Goal: Find specific page/section: Find specific page/section

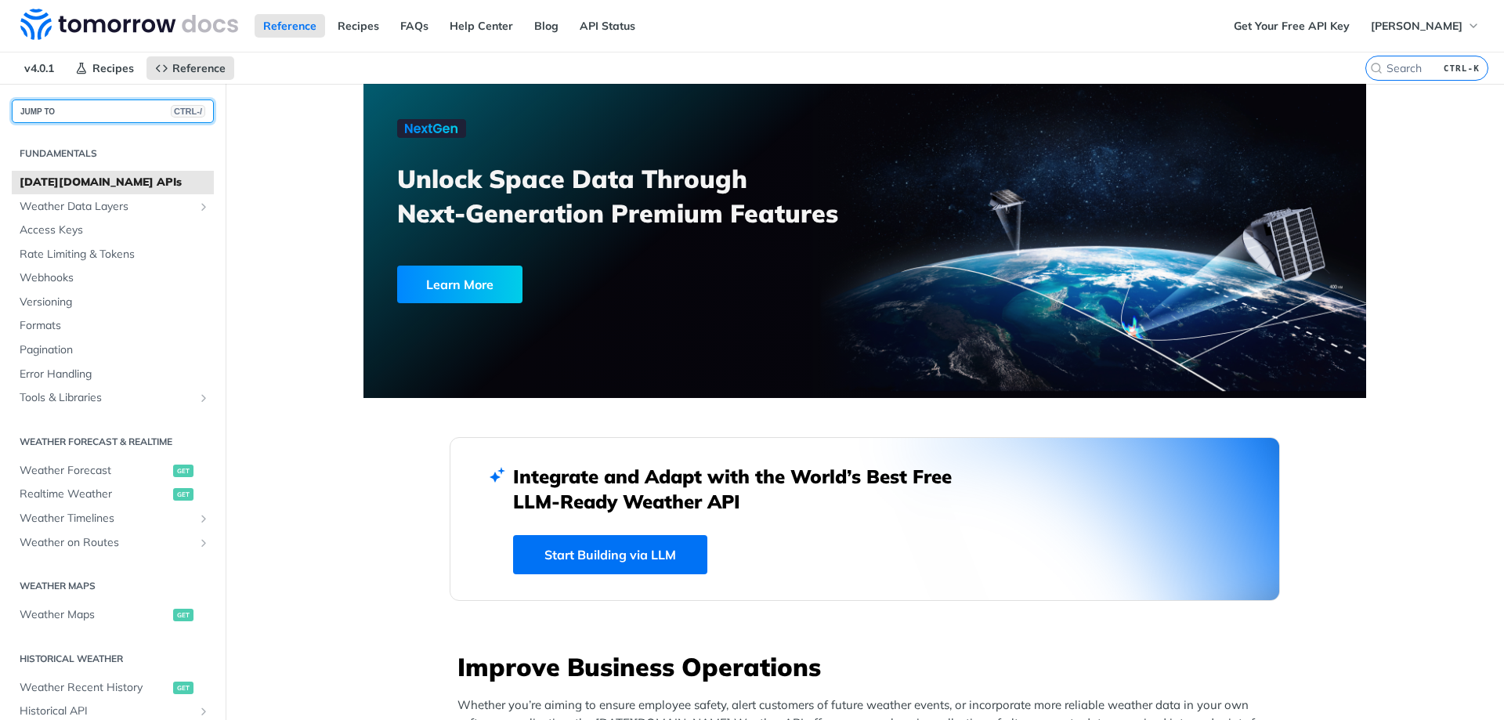
click at [113, 109] on button "JUMP TO CTRL-/" at bounding box center [113, 110] width 202 height 23
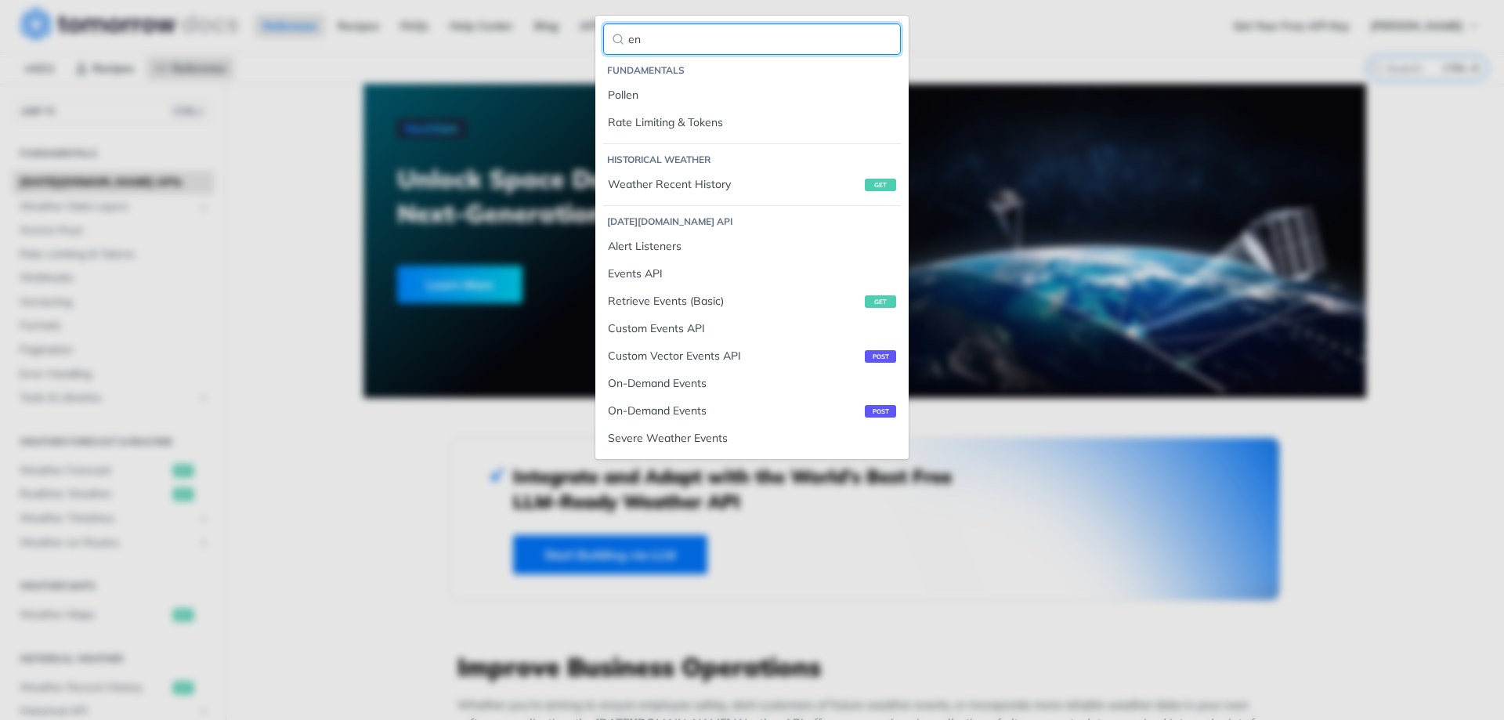
type input "e"
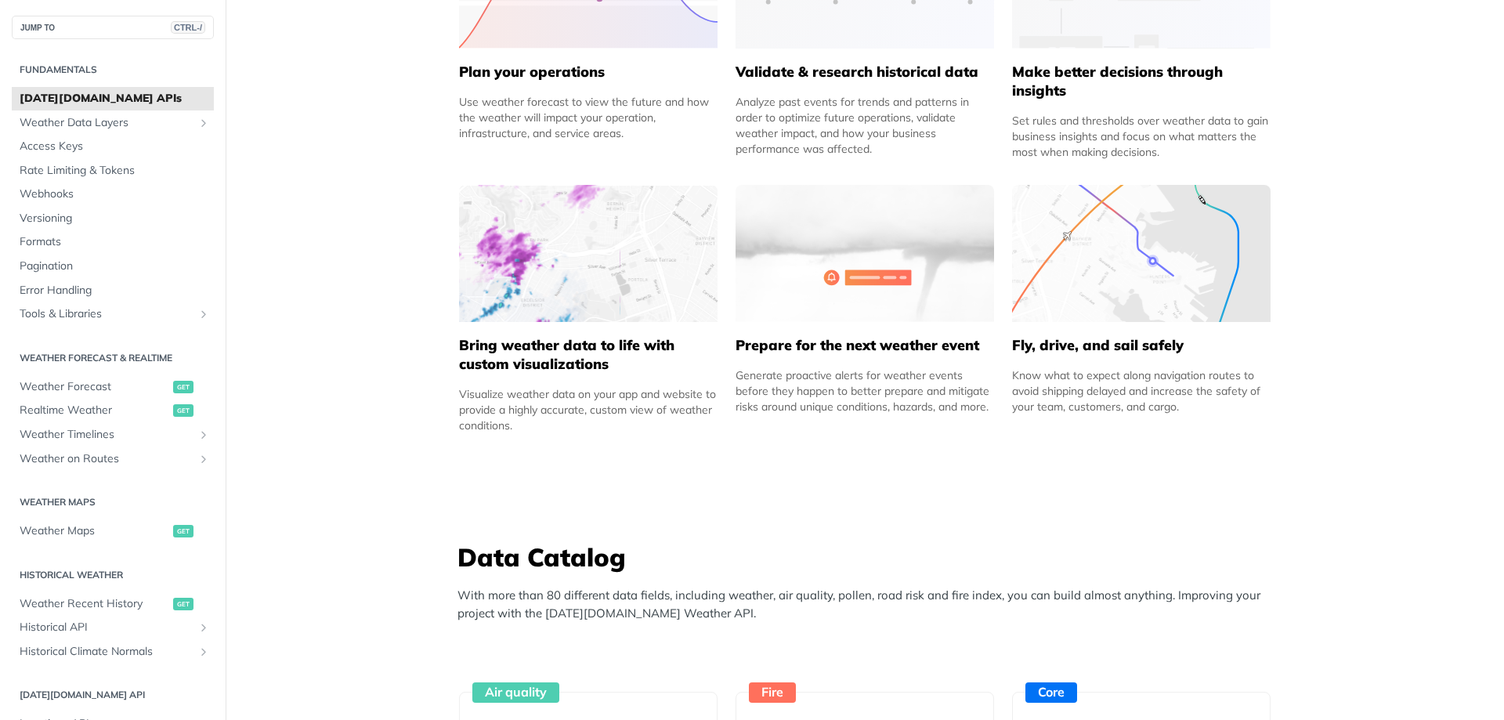
scroll to position [862, 0]
click at [87, 100] on span "[DATE][DOMAIN_NAME] APIs" at bounding box center [115, 99] width 190 height 16
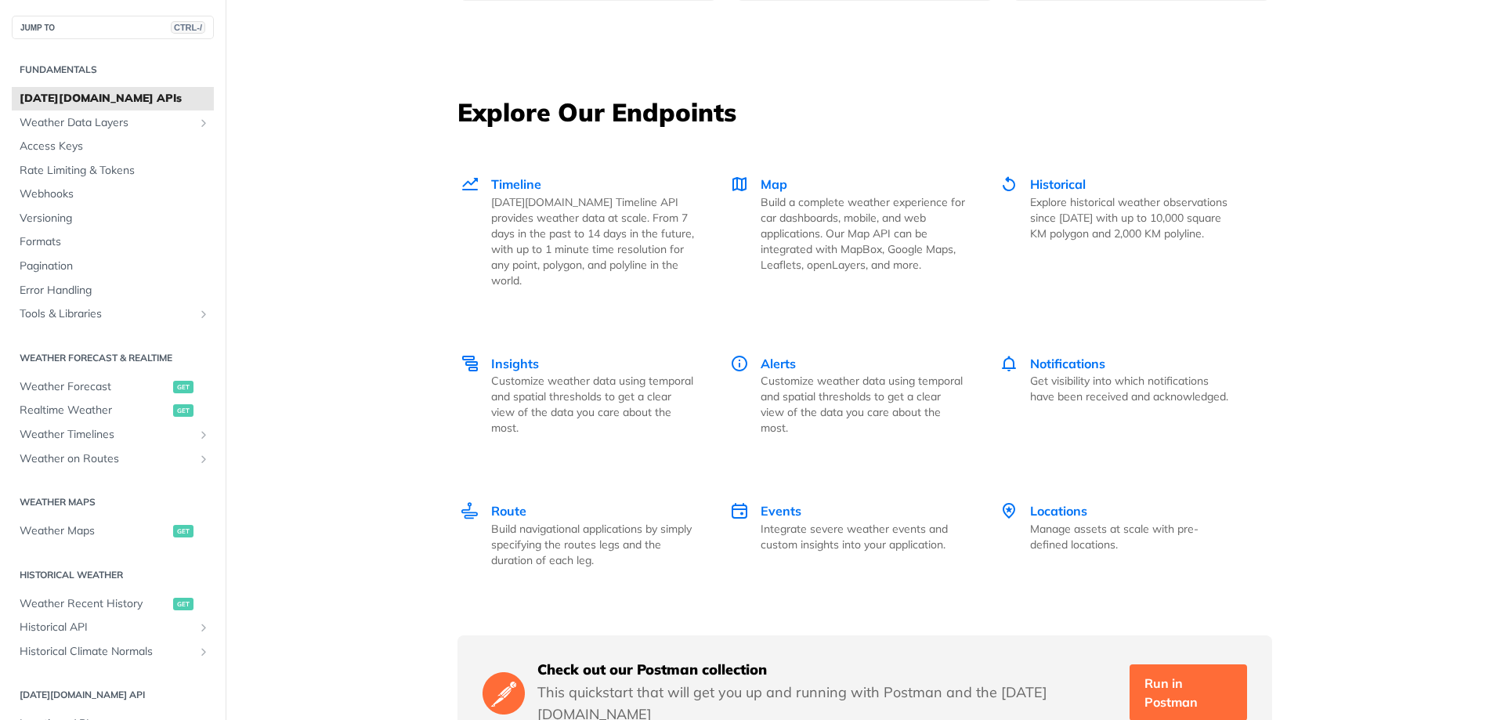
scroll to position [2115, 0]
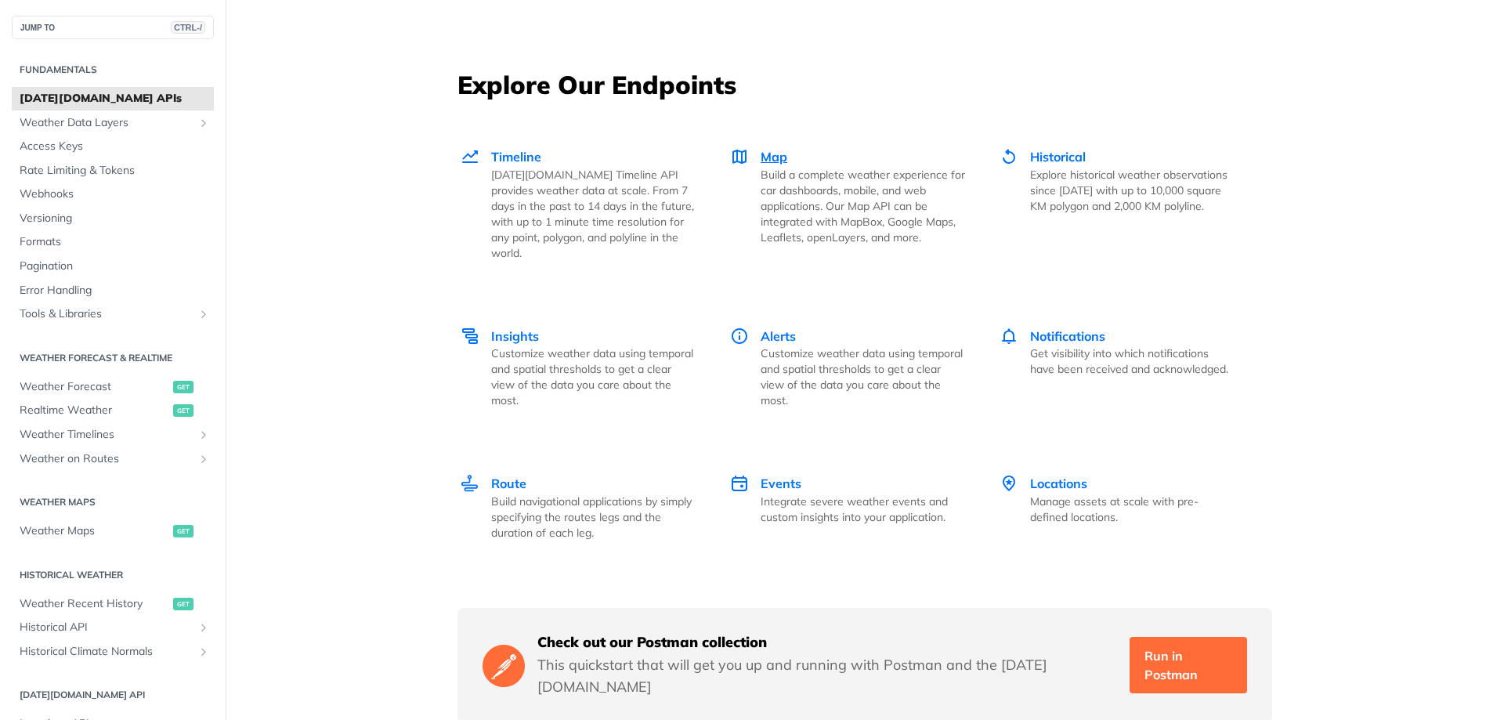
click at [761, 154] on span "Map" at bounding box center [774, 157] width 27 height 16
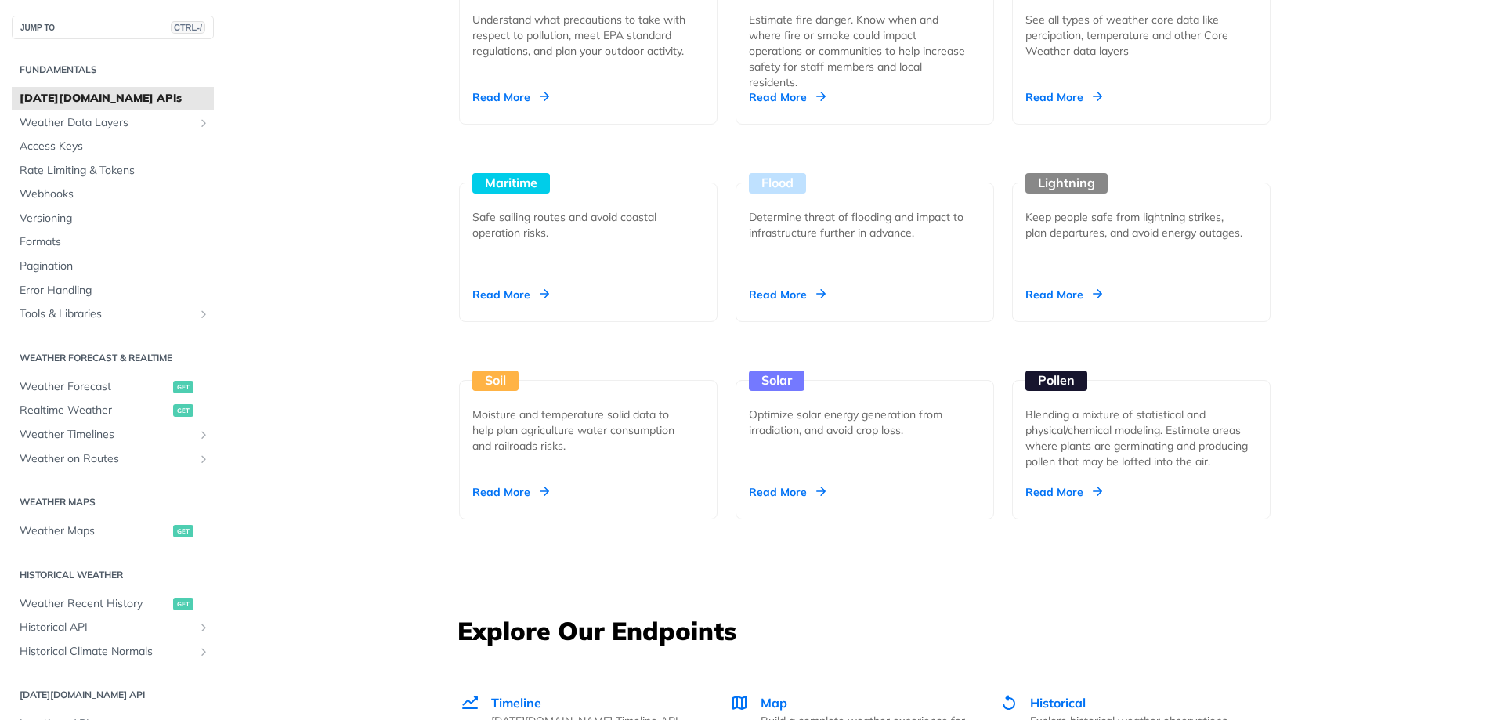
scroll to position [1645, 0]
